Goal: Information Seeking & Learning: Learn about a topic

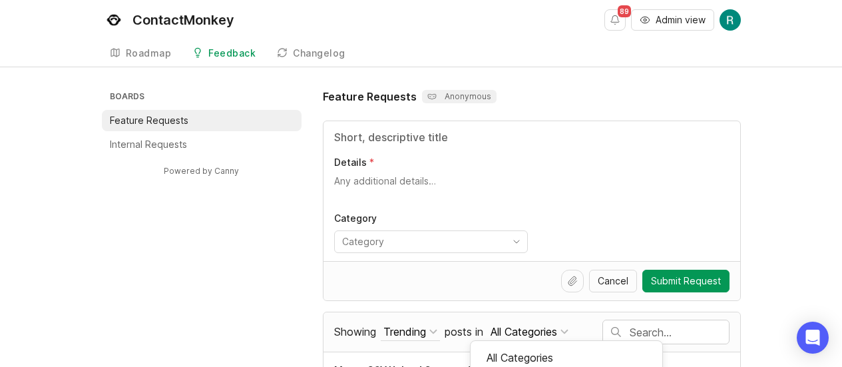
scroll to position [176, 0]
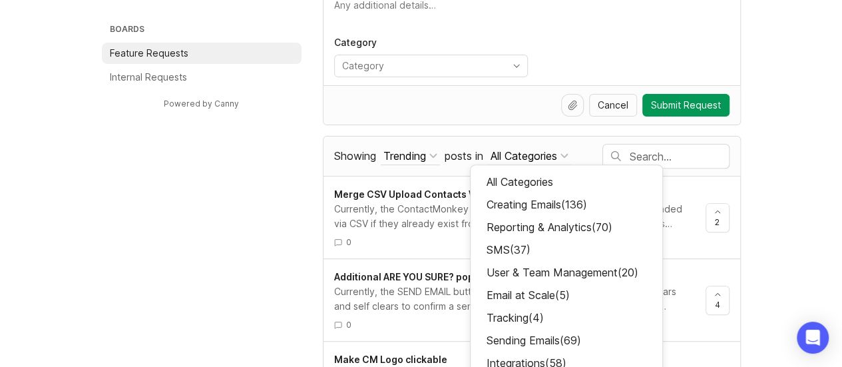
click at [413, 153] on div "Trending" at bounding box center [404, 155] width 43 height 15
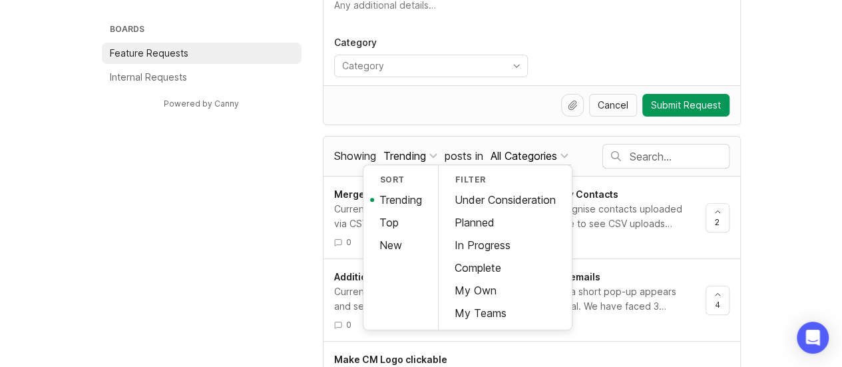
click at [490, 242] on div "In Progress" at bounding box center [504, 245] width 133 height 23
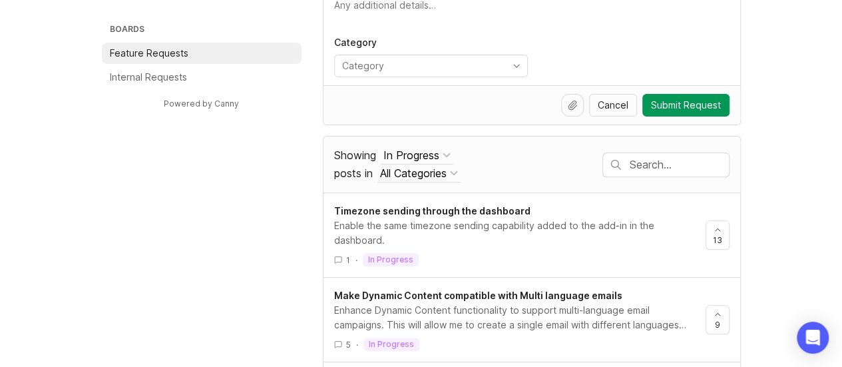
click at [235, 235] on div "Boards Feature Requests Internal Requests Powered by Canny Feature Requests Ano…" at bounding box center [421, 222] width 639 height 618
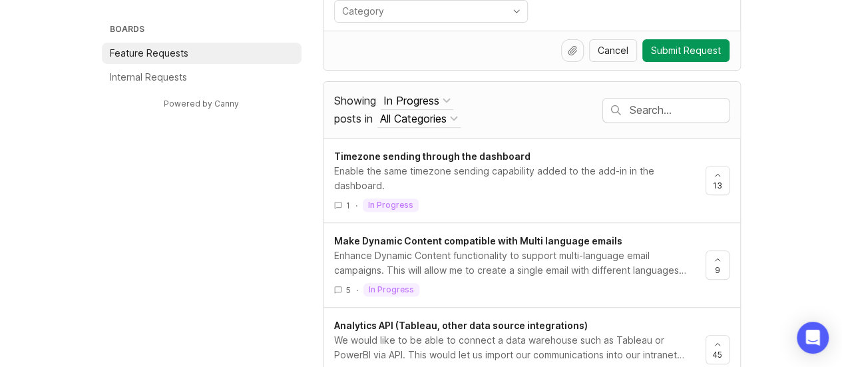
scroll to position [343, 0]
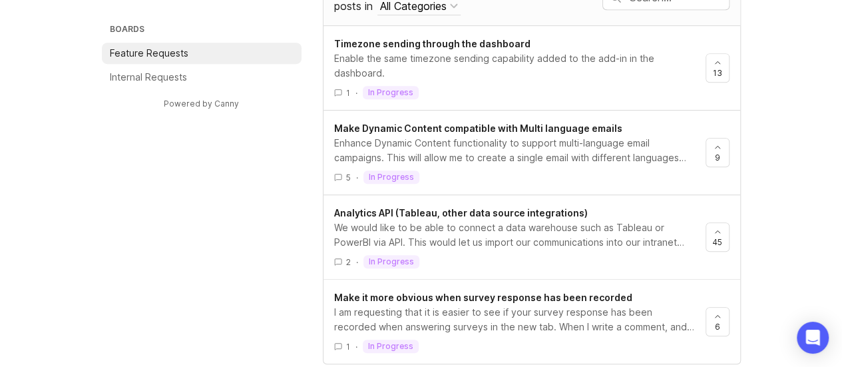
click at [232, 231] on div "Boards Feature Requests Internal Requests Powered by Canny Feature Requests Ano…" at bounding box center [421, 55] width 639 height 618
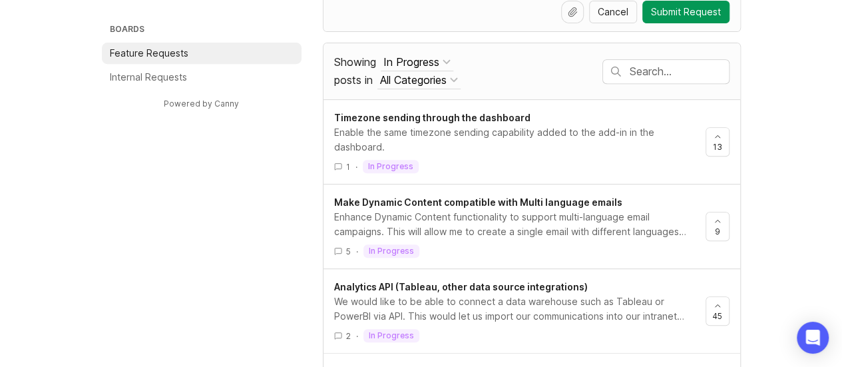
scroll to position [267, 0]
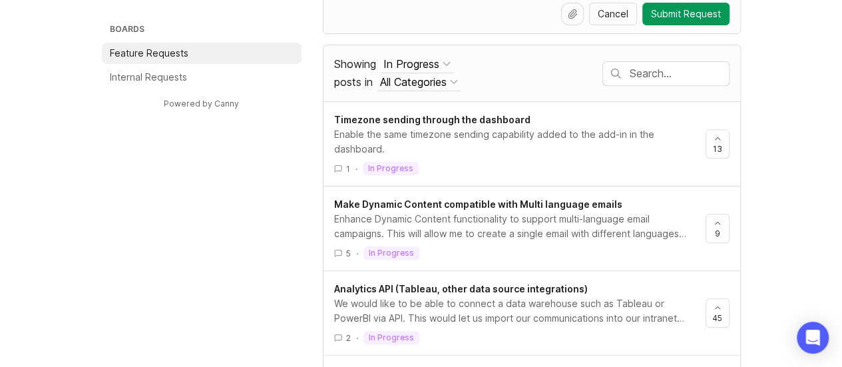
click at [413, 62] on div "In Progress" at bounding box center [411, 64] width 56 height 15
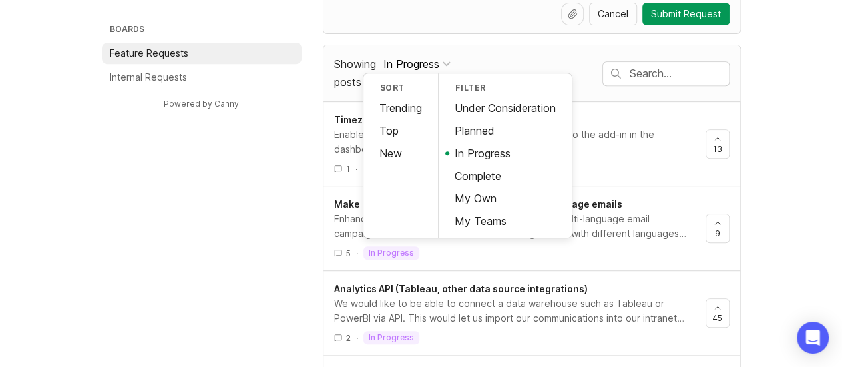
click at [482, 128] on div "Planned" at bounding box center [504, 130] width 133 height 23
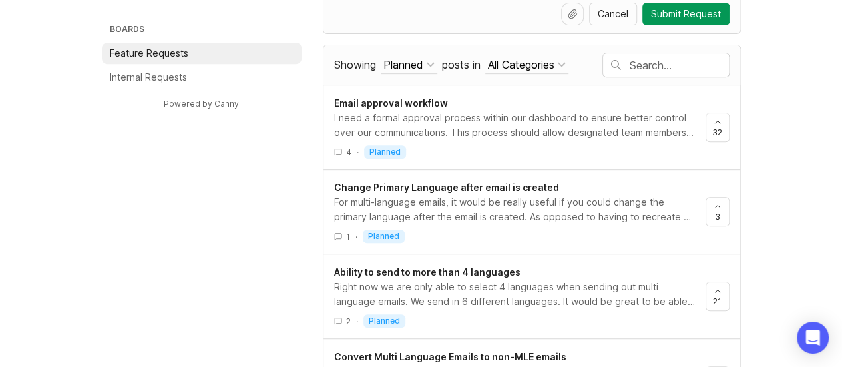
click at [423, 139] on link "Email approval workflow I need a formal approval process within our dashboard t…" at bounding box center [519, 127] width 371 height 63
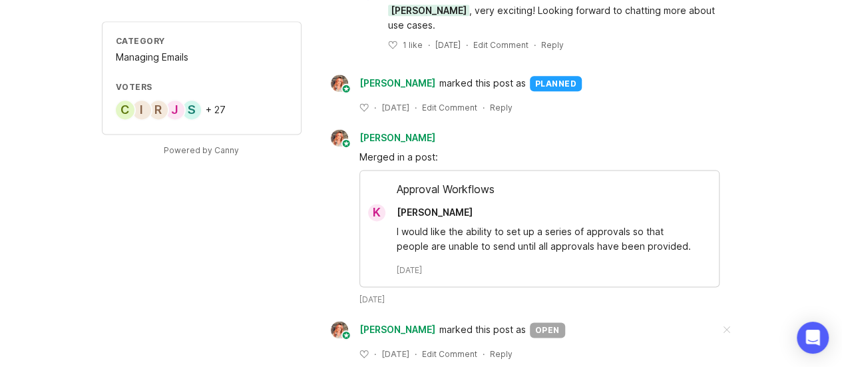
scroll to position [852, 0]
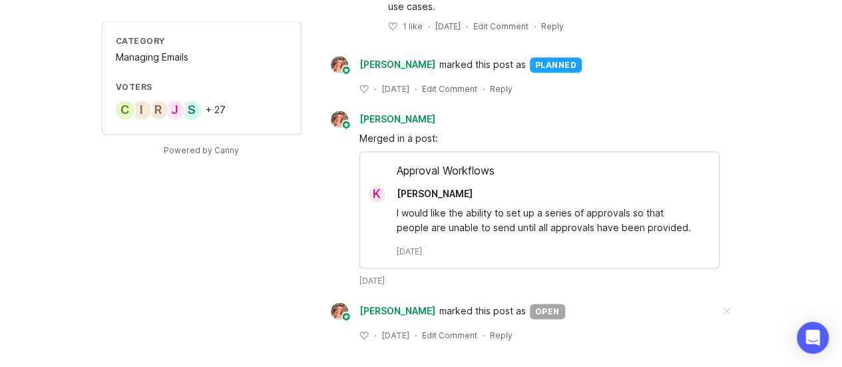
click at [194, 112] on div "S" at bounding box center [191, 109] width 21 height 21
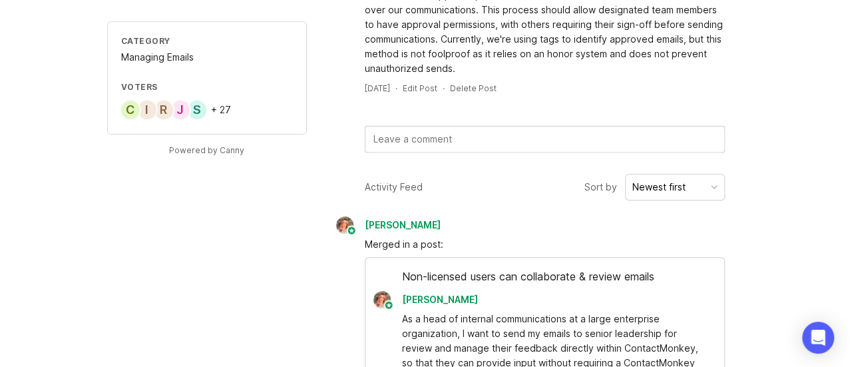
scroll to position [0, 0]
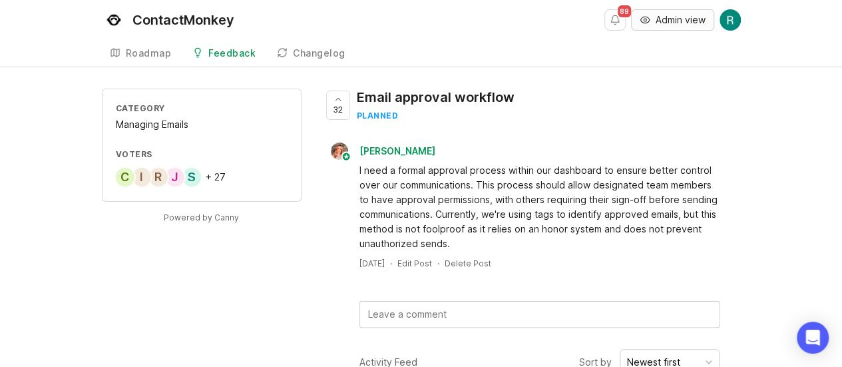
click at [655, 19] on span "Admin view" at bounding box center [680, 19] width 50 height 13
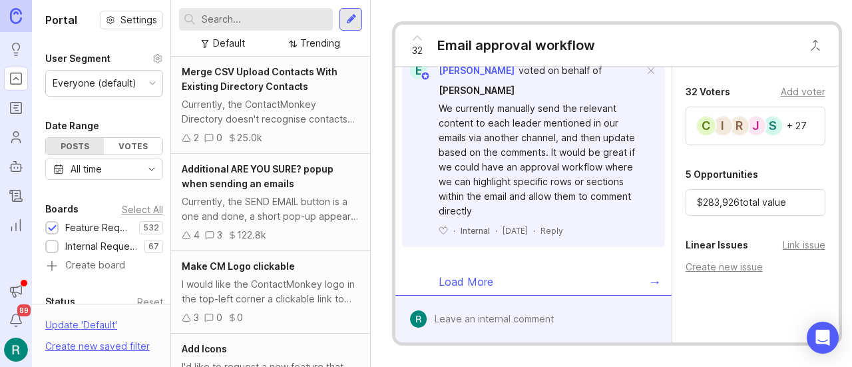
scroll to position [488, 0]
click at [772, 126] on div "S" at bounding box center [772, 126] width 21 height 21
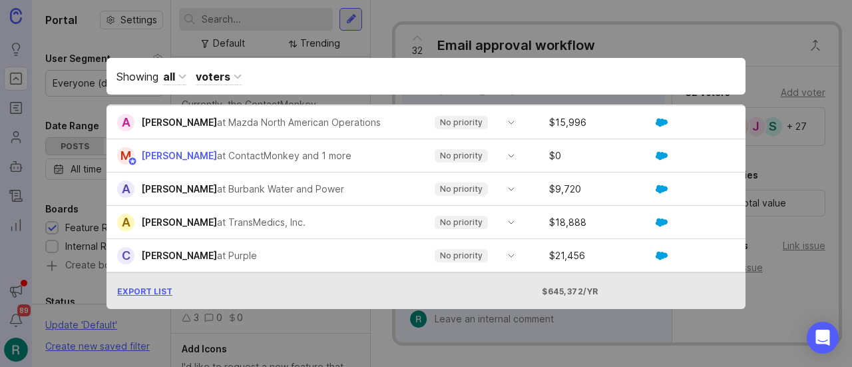
scroll to position [943, 0]
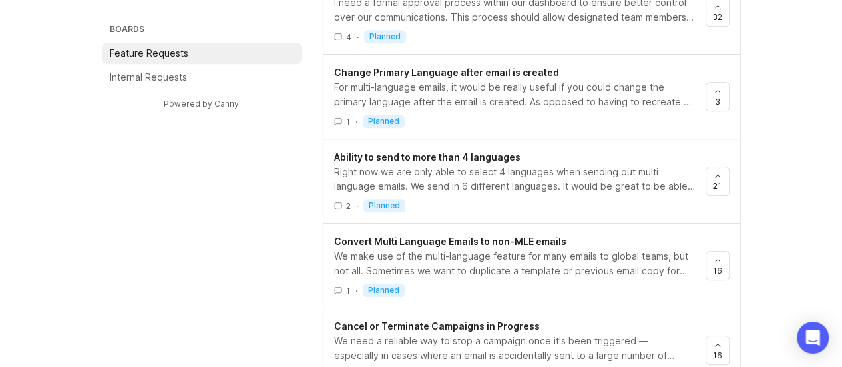
scroll to position [411, 0]
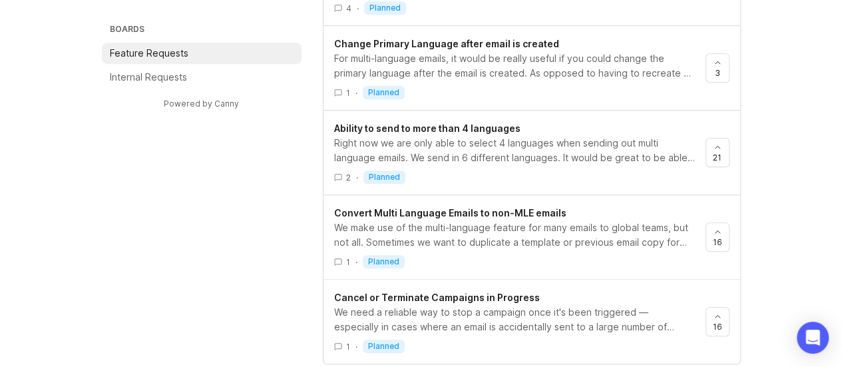
click at [510, 285] on div "Cancel or Terminate Campaigns in Progress We need a reliable way to stop a camp…" at bounding box center [531, 321] width 417 height 85
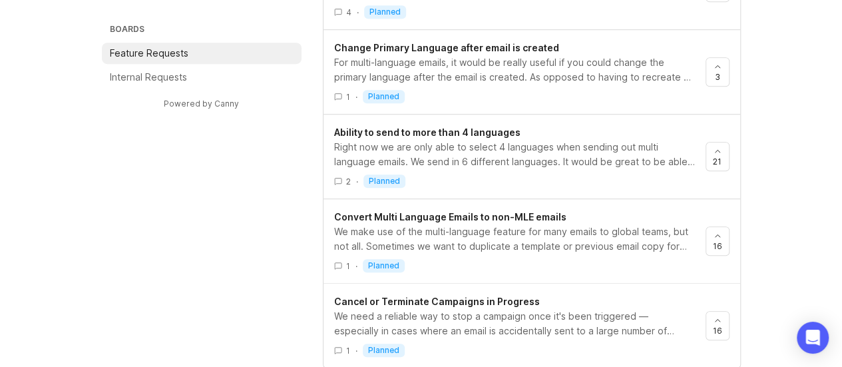
scroll to position [406, 0]
click at [480, 296] on span "Cancel or Terminate Campaigns in Progress" at bounding box center [437, 301] width 206 height 11
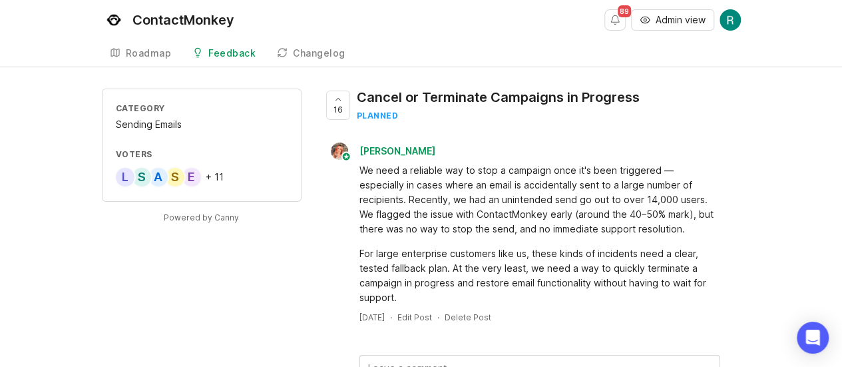
click at [174, 174] on div "S" at bounding box center [174, 176] width 21 height 21
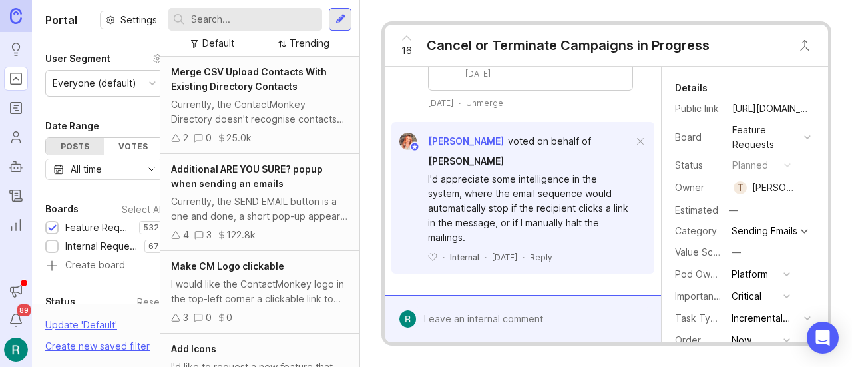
scroll to position [0, 10]
